Goal: Task Accomplishment & Management: Complete application form

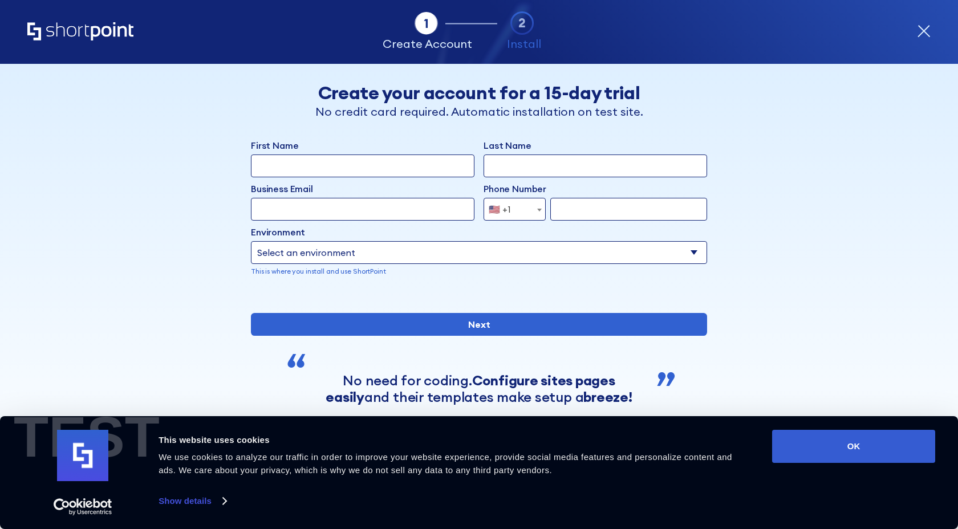
click at [372, 167] on input "First Name" at bounding box center [362, 165] width 223 height 23
type input "Asdddd"
type input "Berkuskv"
type input "[EMAIL_ADDRESS]"
type input "2125556789"
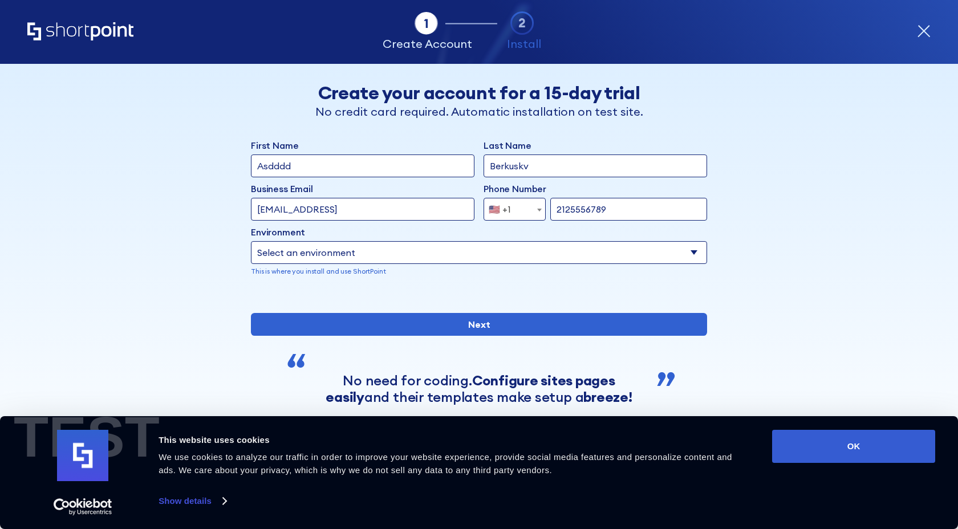
click at [385, 263] on select "Select an environment Microsoft 365 SharePoint Online SharePoint Subscription E…" at bounding box center [479, 252] width 456 height 23
select select "Microsoft 365"
click at [251, 241] on select "Select an environment Microsoft 365 SharePoint Online SharePoint Subscription E…" at bounding box center [479, 252] width 456 height 23
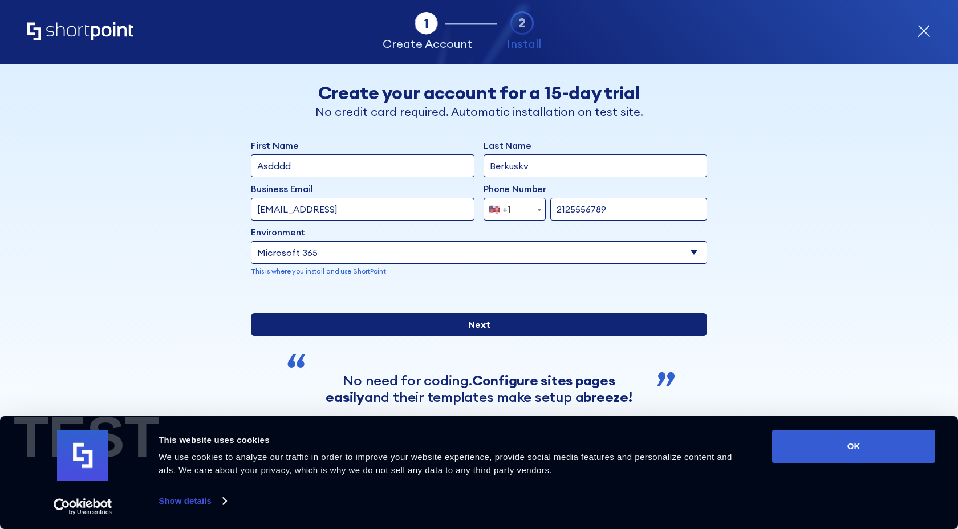
click at [527, 336] on input "Next" at bounding box center [479, 324] width 456 height 23
type input "[EMAIL_ADDRESS][DOMAIN_NAME]"
click at [527, 336] on input "Next" at bounding box center [479, 324] width 456 height 23
